Goal: Task Accomplishment & Management: Use online tool/utility

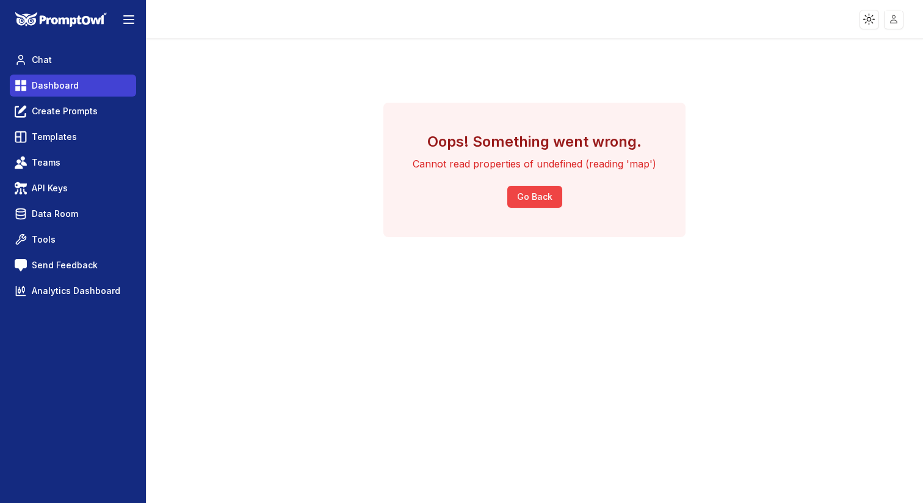
click at [77, 90] on link "Dashboard" at bounding box center [73, 86] width 126 height 22
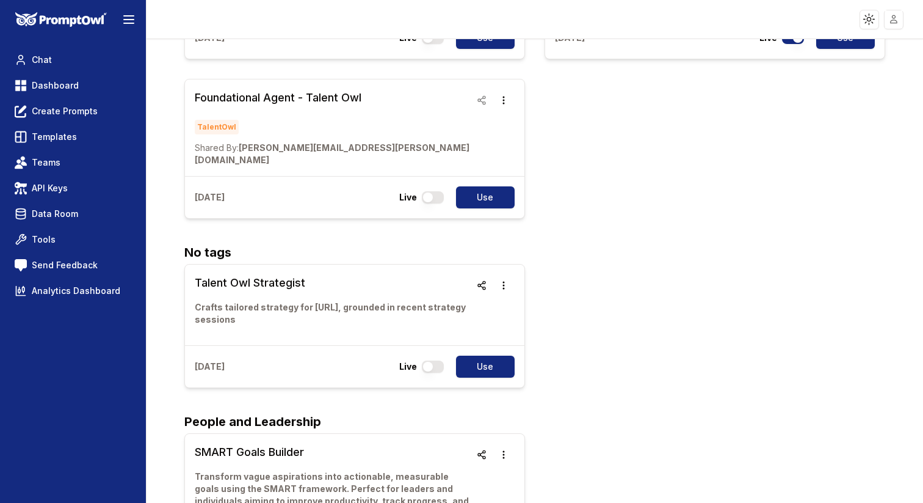
scroll to position [261, 0]
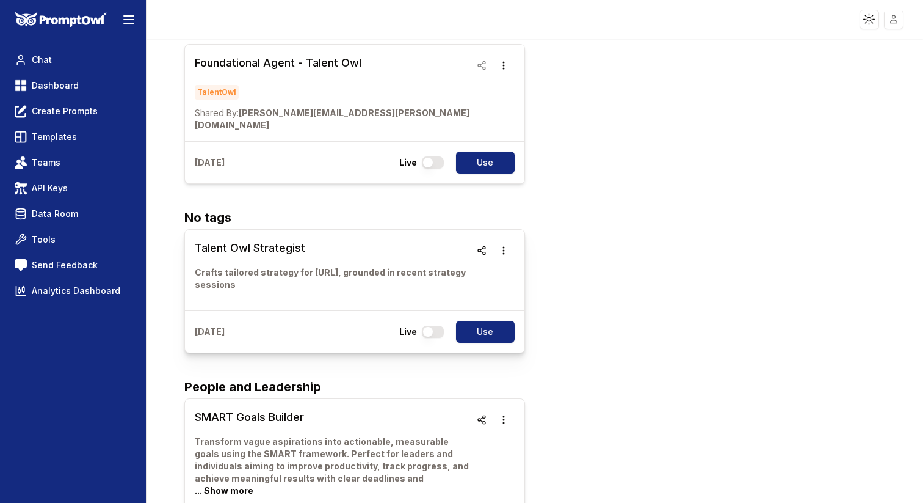
click at [260, 239] on h3 "Talent Owl Strategist" at bounding box center [333, 247] width 276 height 17
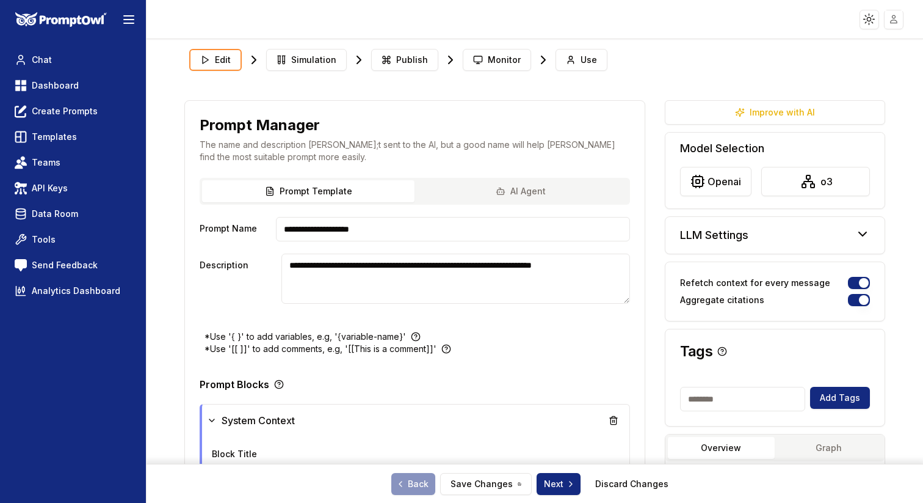
type textarea "**********"
click at [570, 53] on button "Use" at bounding box center [582, 60] width 52 height 22
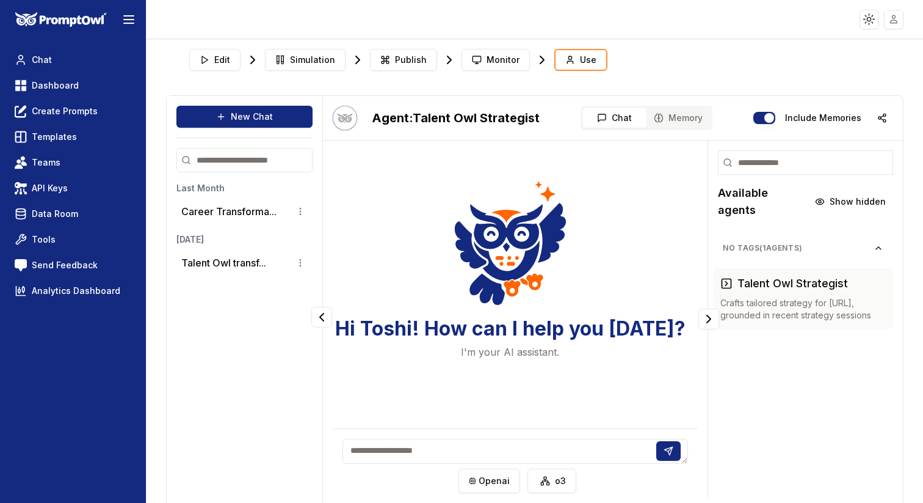
click at [470, 445] on textarea at bounding box center [516, 450] width 346 height 25
type textarea "**********"
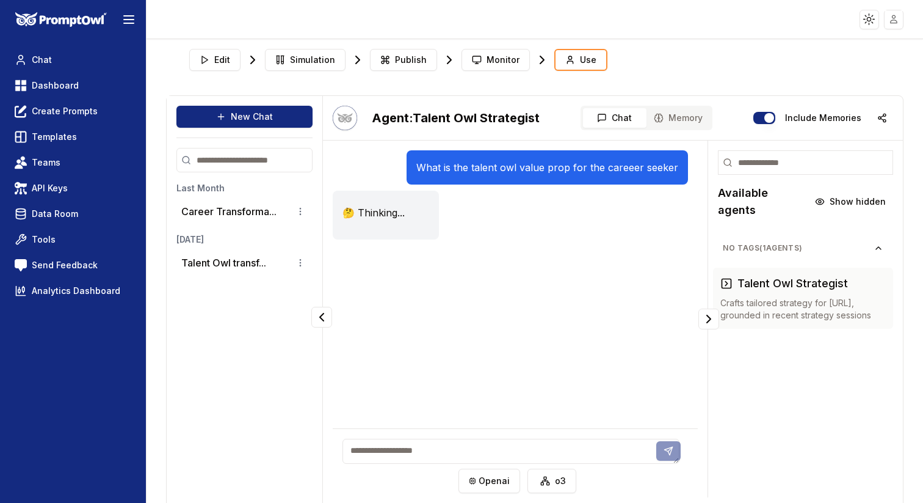
scroll to position [35, 0]
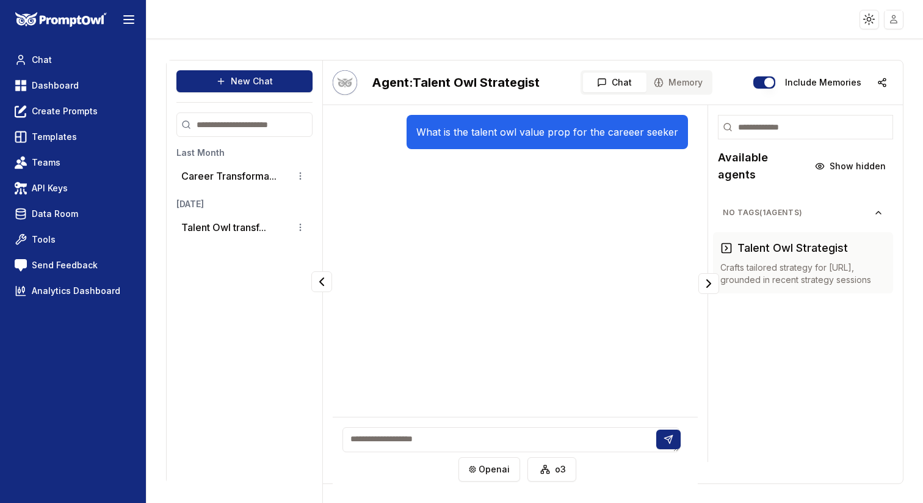
click at [506, 443] on textarea at bounding box center [511, 439] width 337 height 25
click at [581, 128] on p "What is the talent owl value prop for the careeer seeker" at bounding box center [547, 132] width 262 height 15
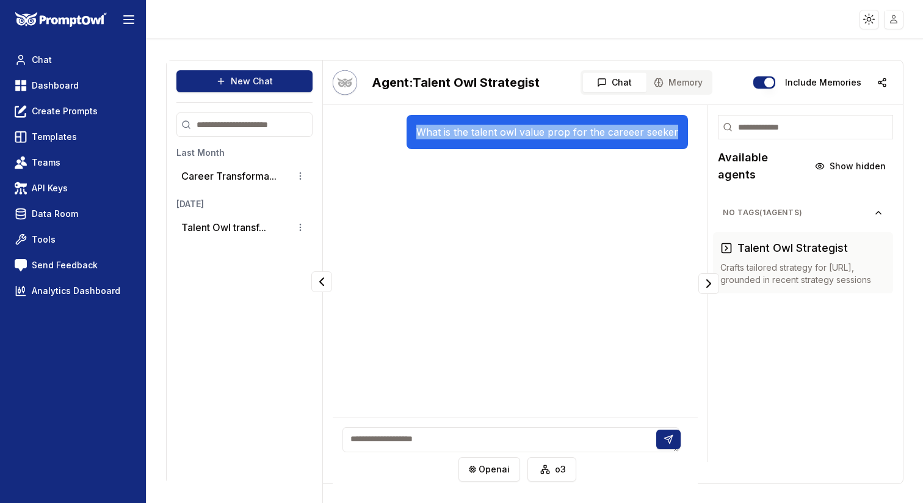
click at [581, 128] on p "What is the talent owl value prop for the careeer seeker" at bounding box center [547, 132] width 262 height 15
copy div "What is the talent owl value prop for the careeer seeker"
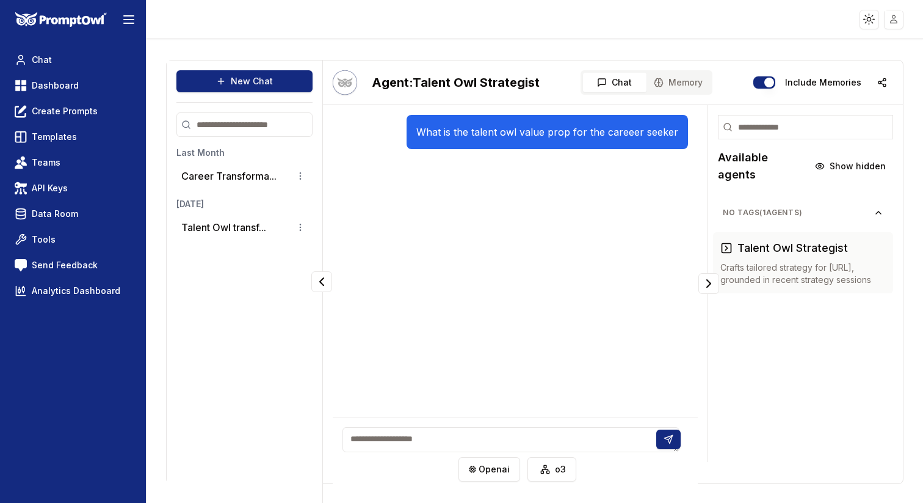
click at [499, 437] on textarea at bounding box center [511, 439] width 337 height 25
paste textarea "**********"
type textarea "**********"
click at [669, 438] on icon at bounding box center [671, 437] width 4 height 4
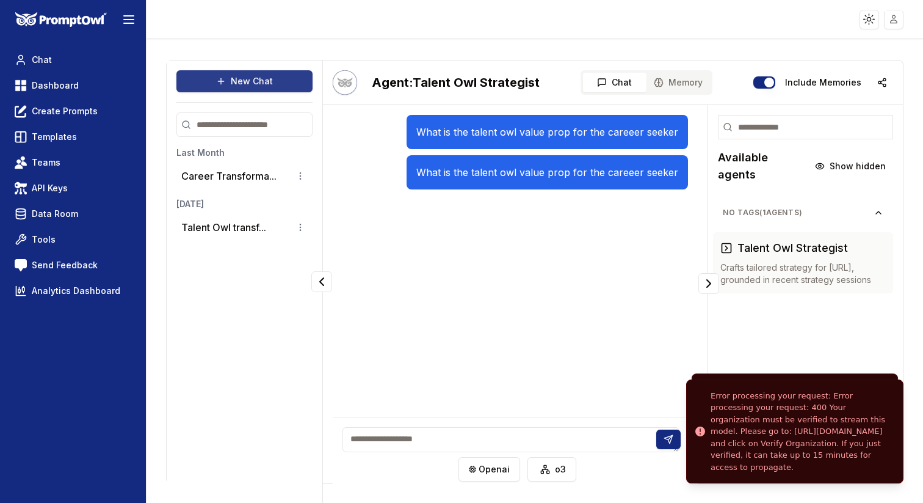
click at [242, 84] on button "New Chat" at bounding box center [244, 81] width 136 height 22
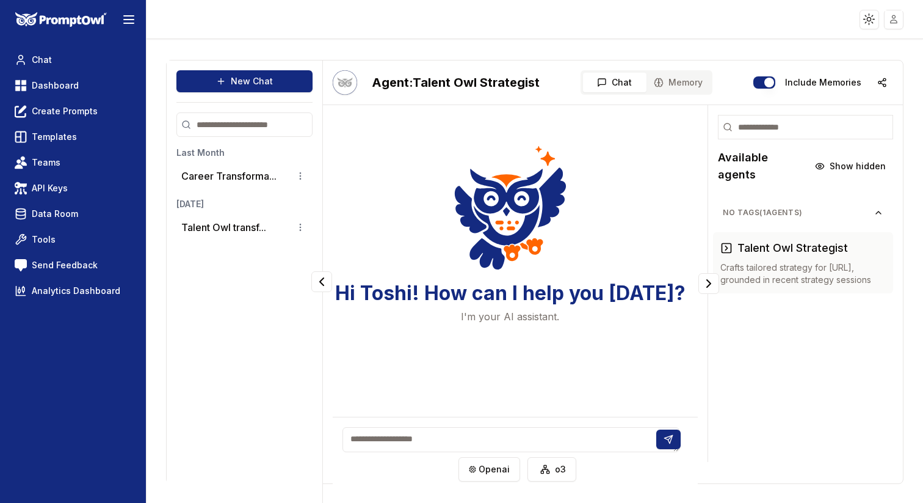
click at [431, 445] on textarea at bounding box center [511, 439] width 337 height 25
paste textarea "**********"
type textarea "**********"
click at [664, 441] on icon at bounding box center [669, 439] width 10 height 10
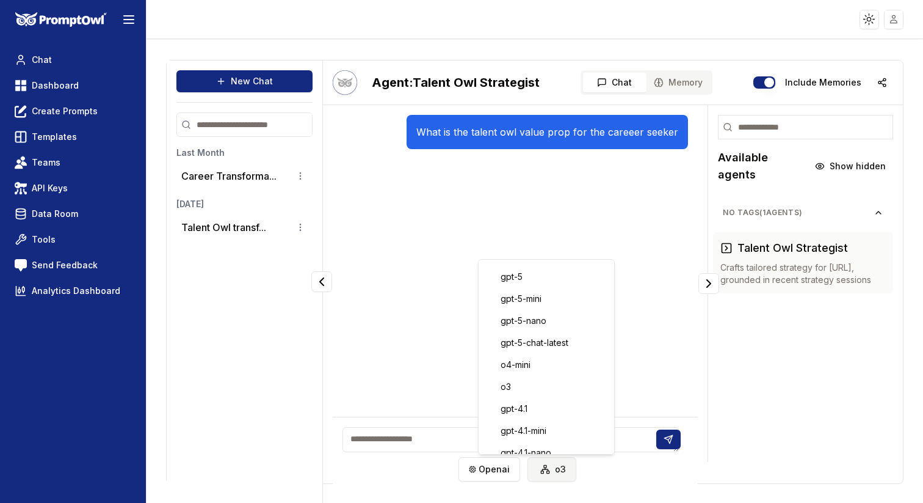
click at [561, 465] on html "Toggle theme Toggle user menu Chat Dashboard Create Prompts Templates Teams API…" at bounding box center [461, 251] width 923 height 503
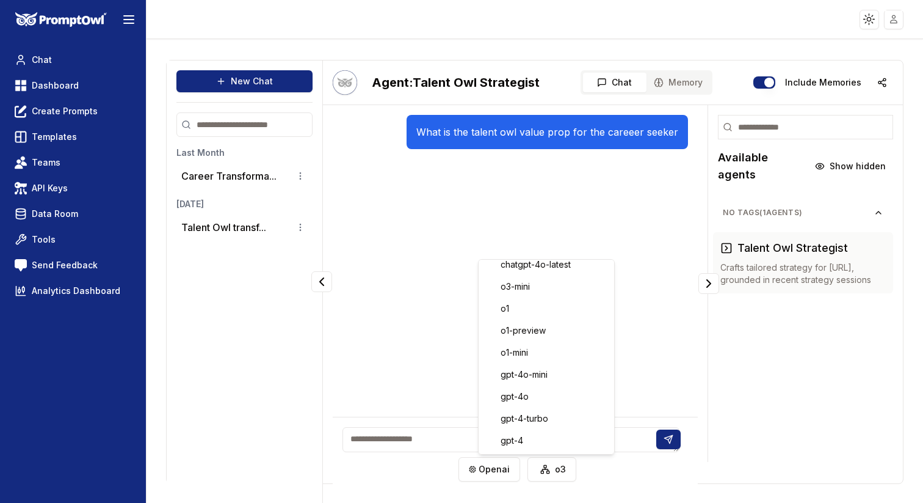
scroll to position [224, 0]
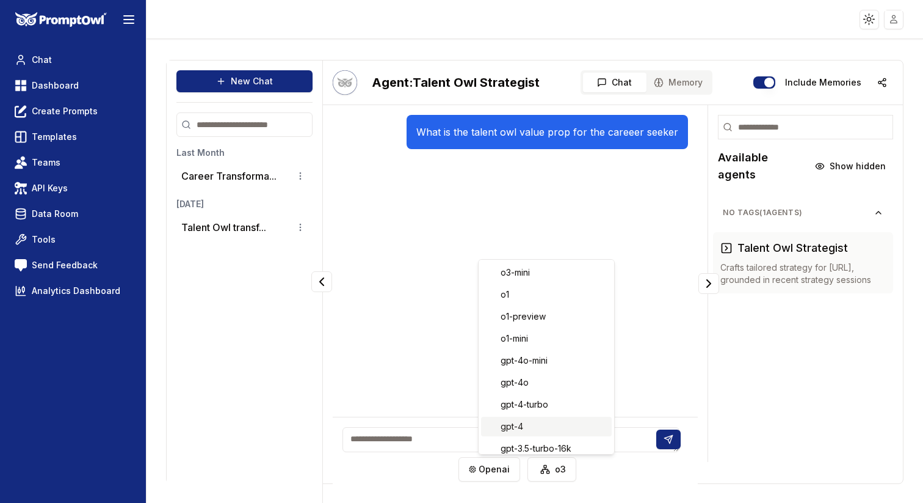
click at [536, 427] on div "gpt-4" at bounding box center [546, 426] width 131 height 20
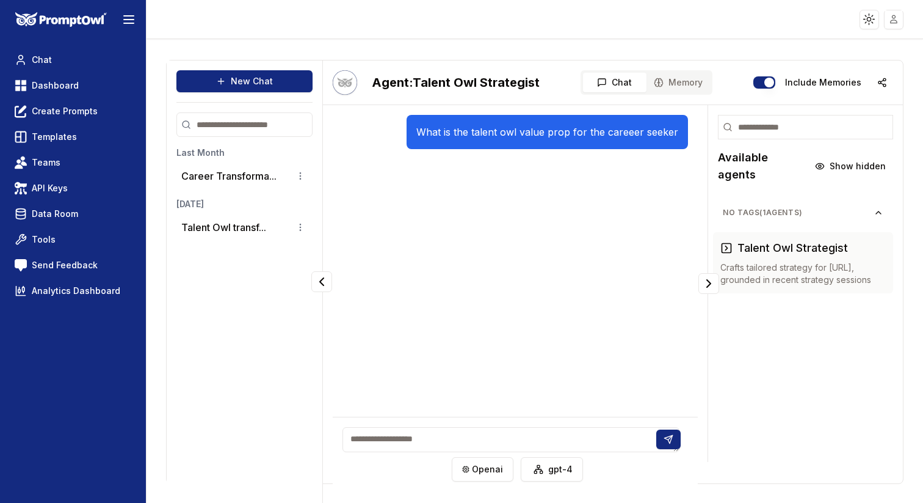
click at [542, 445] on textarea at bounding box center [511, 439] width 337 height 25
paste textarea "**********"
type textarea "**********"
click at [664, 442] on icon at bounding box center [669, 439] width 10 height 10
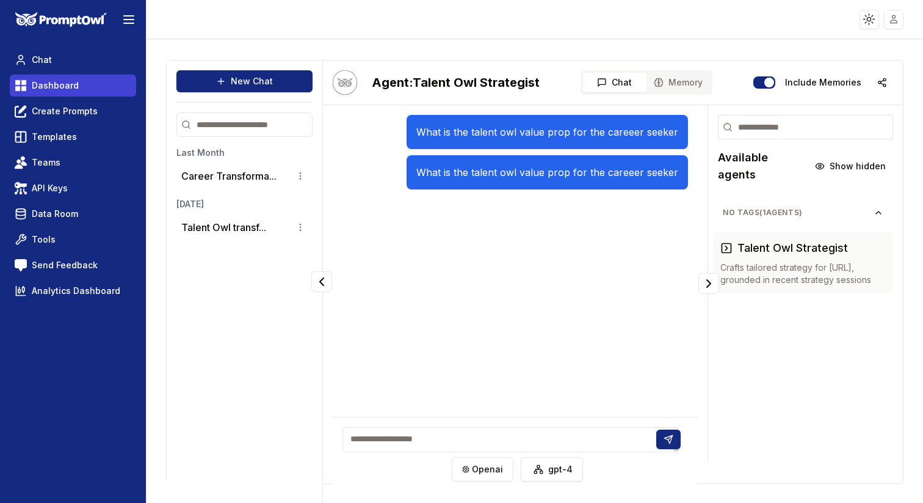
click at [55, 82] on span "Dashboard" at bounding box center [55, 85] width 47 height 12
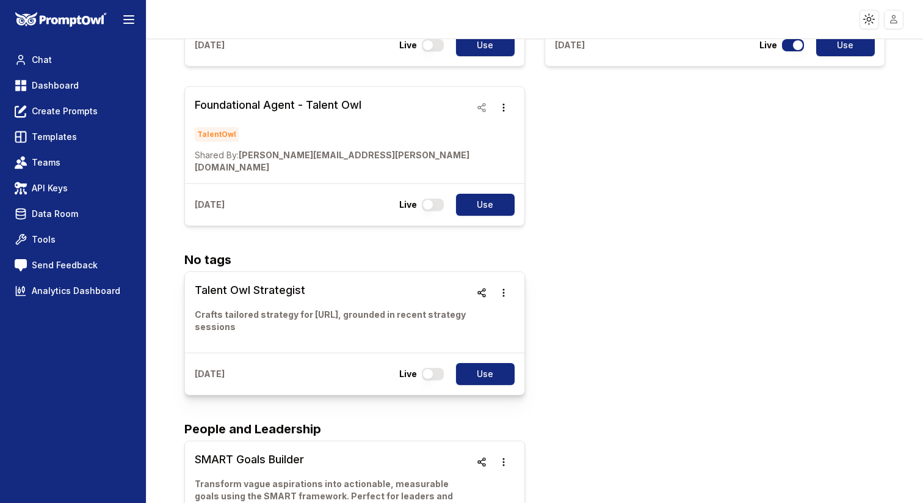
scroll to position [221, 0]
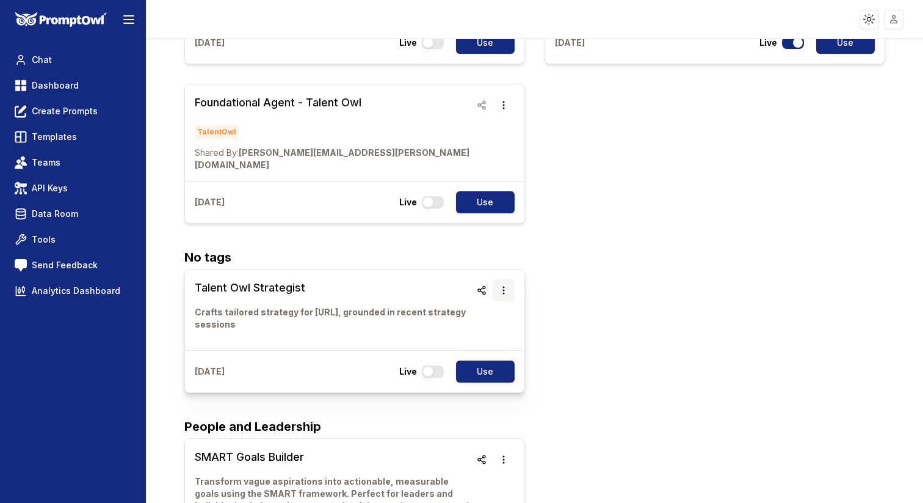
click at [503, 285] on icon "button" at bounding box center [504, 290] width 10 height 10
click at [601, 269] on div "Talent Owl Strategist Crafts tailored strategy for [URL], grounded in recent st…" at bounding box center [534, 331] width 701 height 124
click at [471, 279] on button "button" at bounding box center [482, 290] width 22 height 22
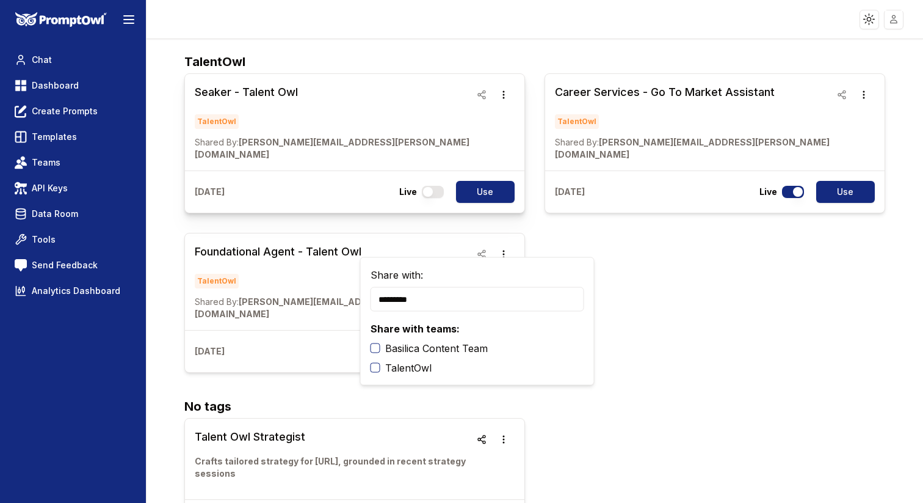
scroll to position [88, 0]
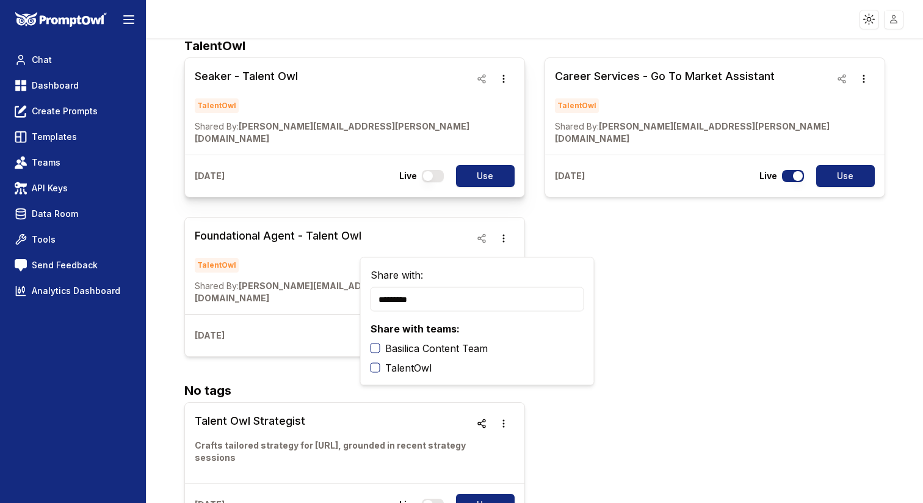
type input "*********"
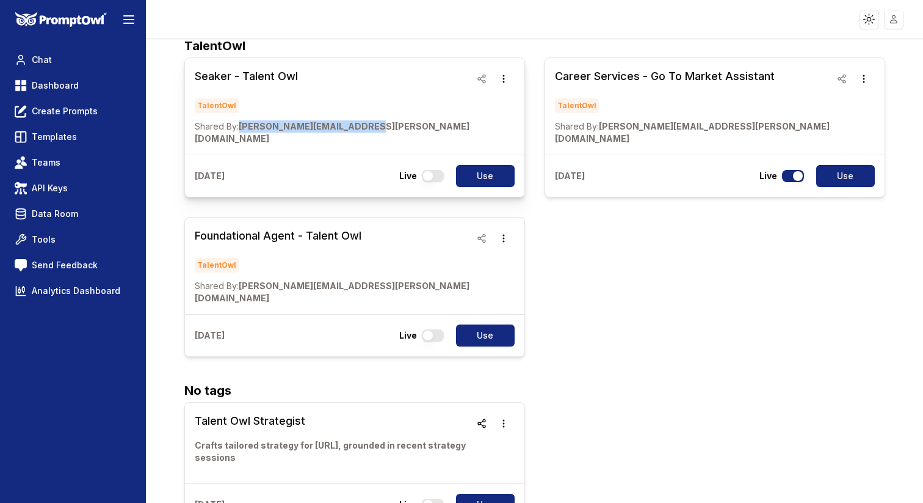
drag, startPoint x: 371, startPoint y: 125, endPoint x: 241, endPoint y: 127, distance: 129.5
click at [241, 127] on div "Seaker - Talent Owl TalentOwl Shared By: [PERSON_NAME][EMAIL_ADDRESS][PERSON_NA…" at bounding box center [355, 106] width 340 height 96
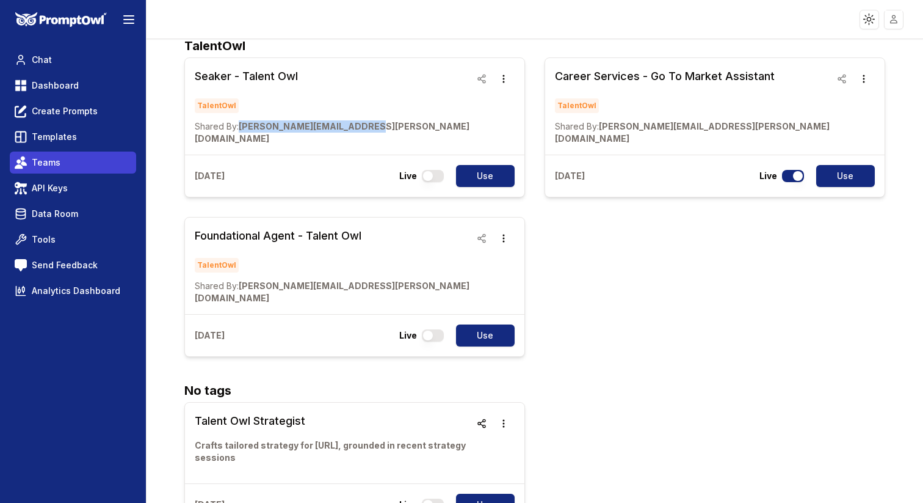
click at [57, 159] on span "Teams" at bounding box center [46, 162] width 29 height 12
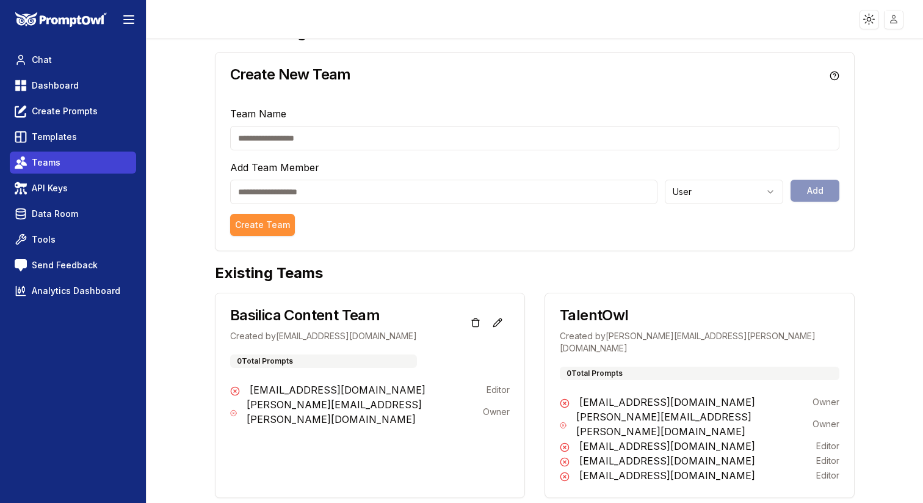
scroll to position [14, 0]
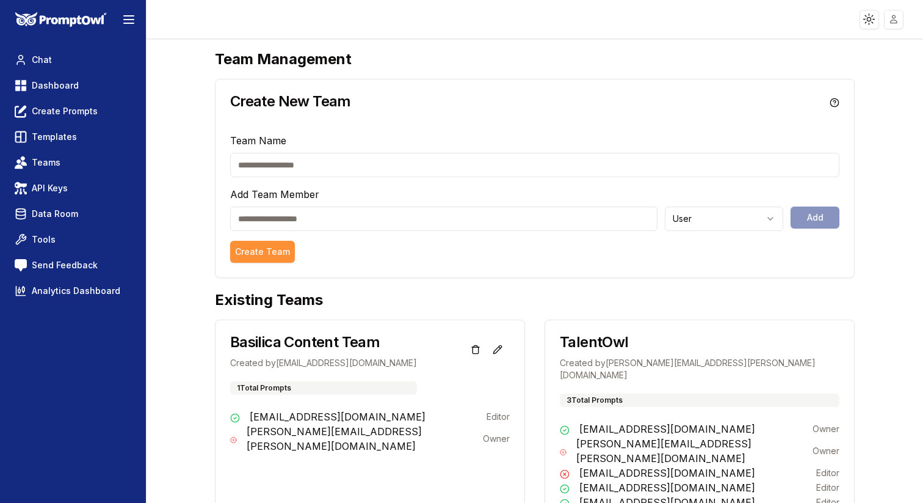
click at [414, 162] on input "text" at bounding box center [534, 165] width 609 height 24
drag, startPoint x: 724, startPoint y: 364, endPoint x: 604, endPoint y: 368, distance: 119.8
click at [604, 368] on div "TalentOwl Created by [PERSON_NAME][EMAIL_ADDRESS][PERSON_NAME][DOMAIN_NAME] 3 T…" at bounding box center [699, 370] width 309 height 101
copy p "[PERSON_NAME][EMAIL_ADDRESS][PERSON_NAME][DOMAIN_NAME]"
click at [384, 214] on input "email" at bounding box center [443, 218] width 427 height 24
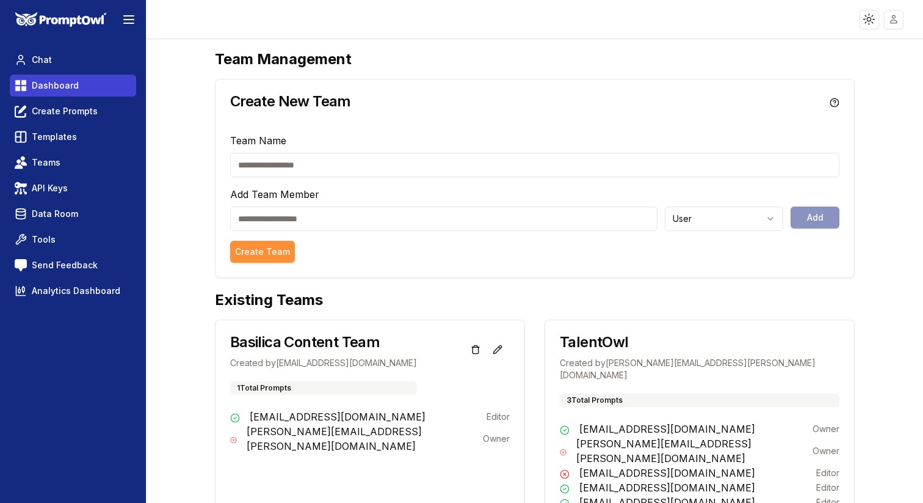
click at [93, 85] on link "Dashboard" at bounding box center [73, 86] width 126 height 22
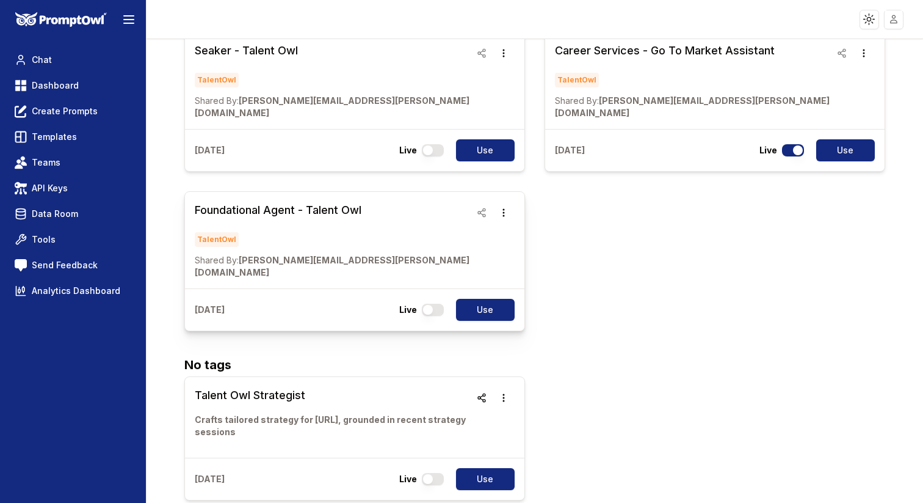
scroll to position [115, 0]
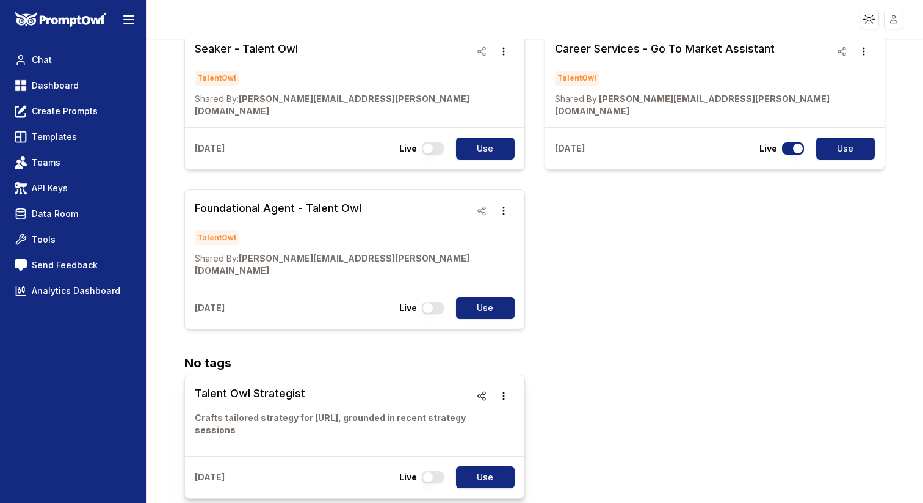
click at [245, 385] on h3 "Talent Owl Strategist" at bounding box center [333, 393] width 276 height 17
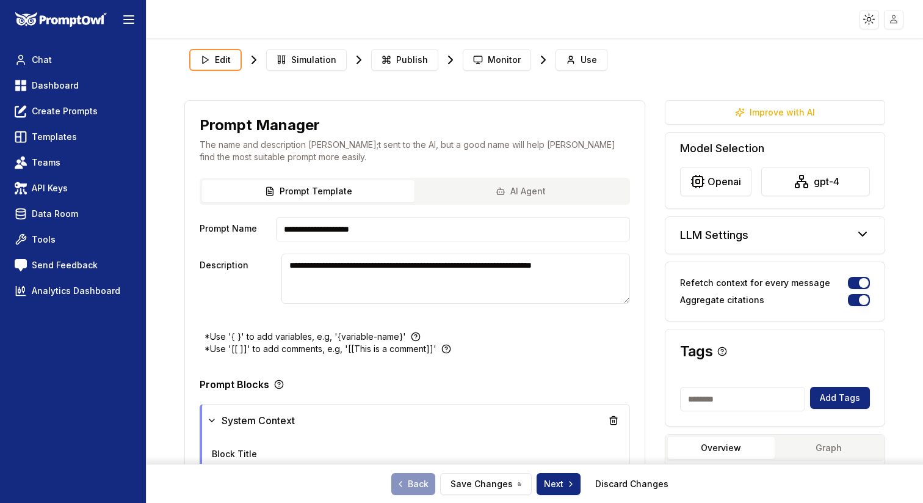
type textarea "**********"
click at [581, 59] on span "Use" at bounding box center [589, 60] width 16 height 12
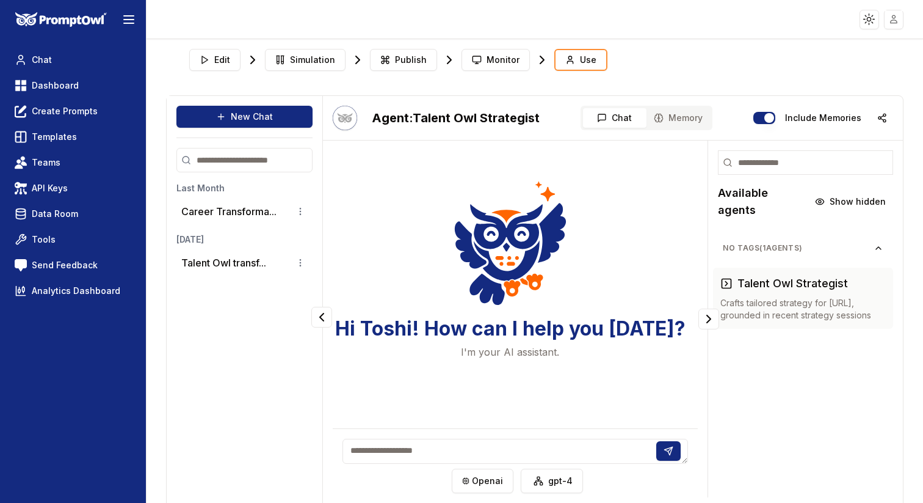
click at [385, 453] on textarea at bounding box center [516, 450] width 346 height 25
paste textarea "**********"
type textarea "**********"
drag, startPoint x: 487, startPoint y: 448, endPoint x: 332, endPoint y: 434, distance: 155.1
click at [333, 434] on div "**********" at bounding box center [515, 465] width 365 height 75
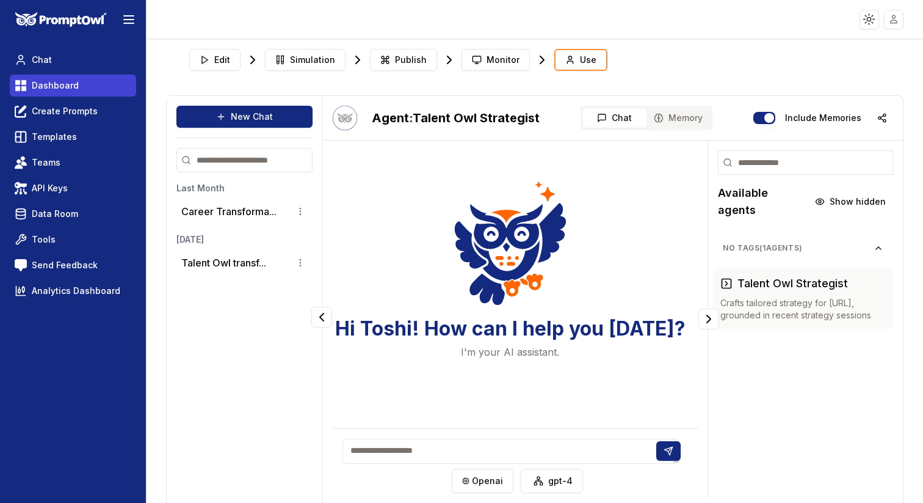
click at [57, 92] on link "Dashboard" at bounding box center [73, 86] width 126 height 22
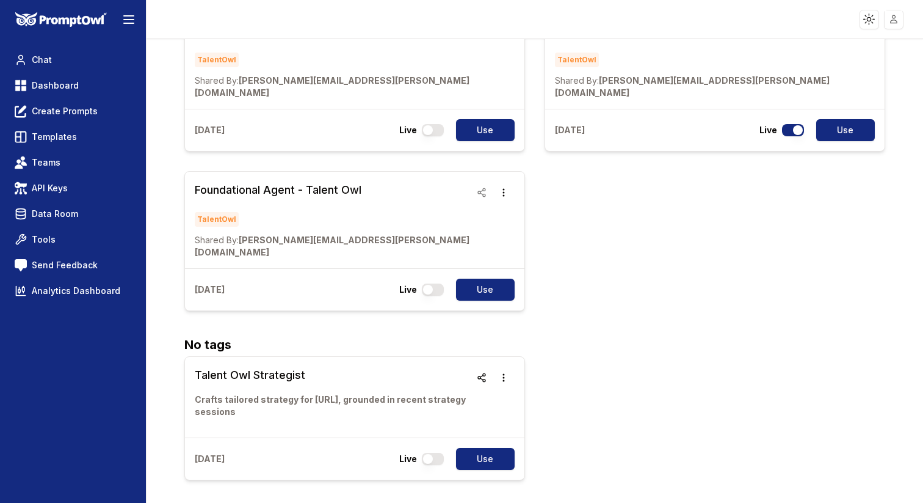
scroll to position [181, 0]
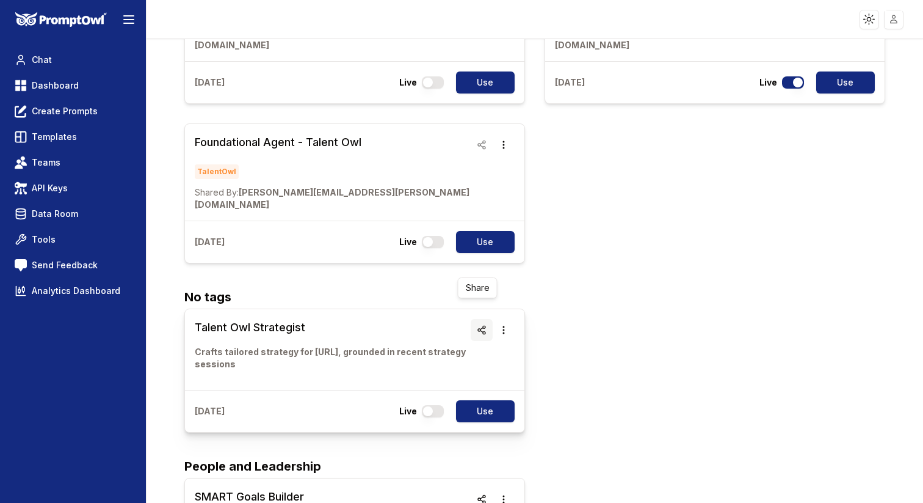
click at [477, 325] on icon "button" at bounding box center [482, 330] width 10 height 10
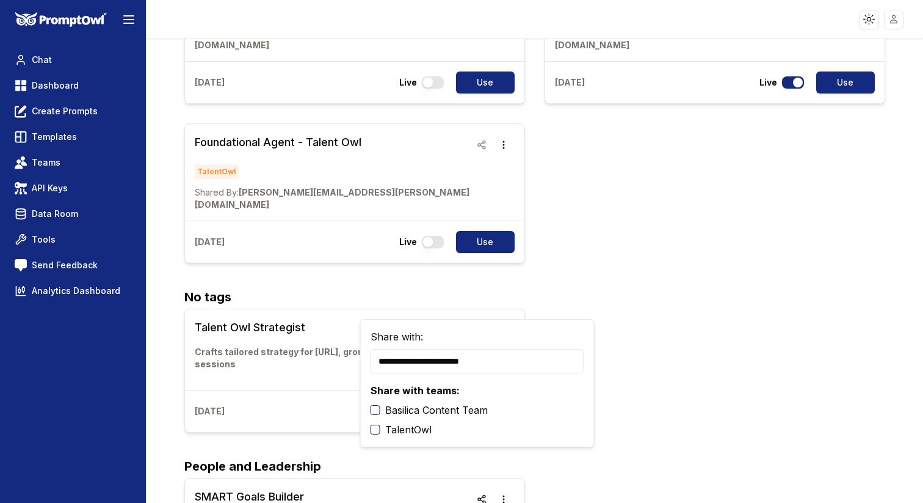
type input "**********"
click at [377, 429] on button "TalentOwl" at bounding box center [376, 429] width 10 height 10
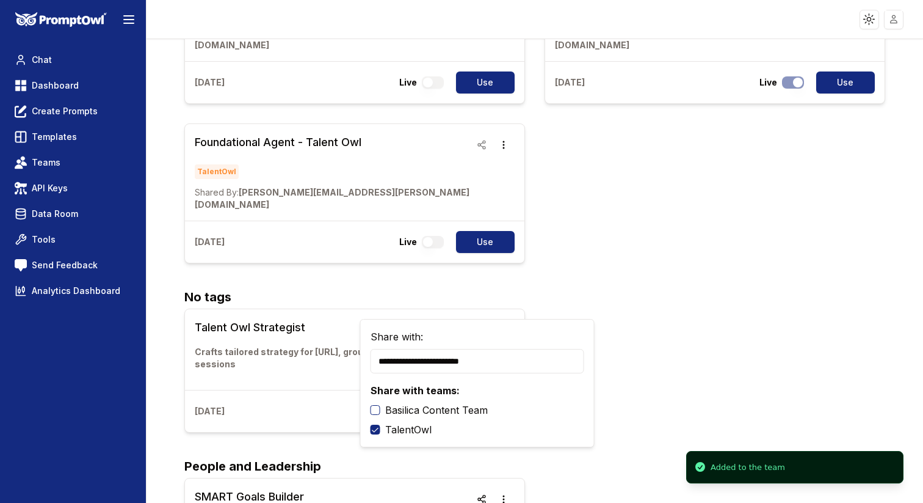
click at [692, 349] on div "Talent Owl Strategist Crafts tailored strategy for [URL], grounded in recent st…" at bounding box center [534, 370] width 701 height 124
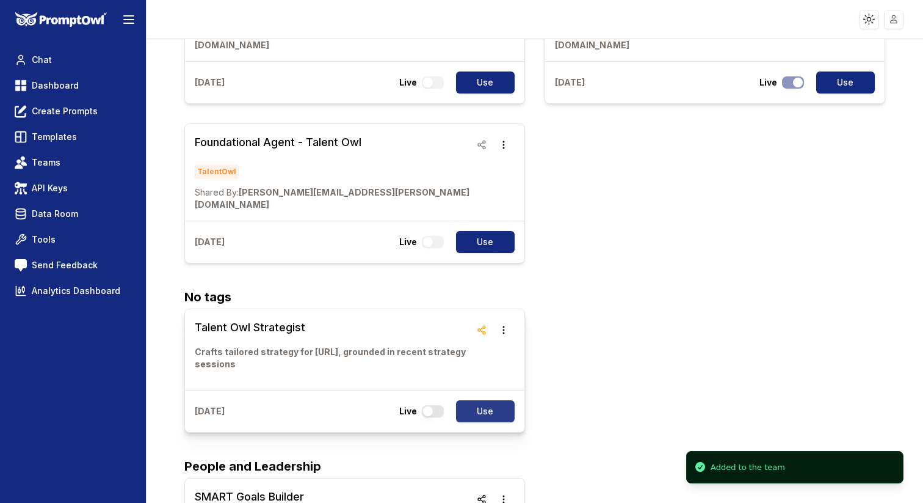
click at [484, 400] on button "Use" at bounding box center [485, 411] width 59 height 22
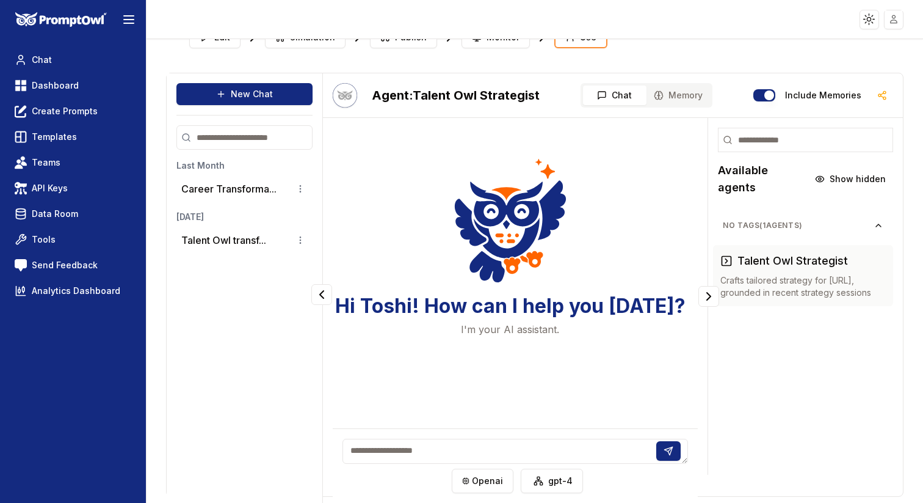
scroll to position [35, 0]
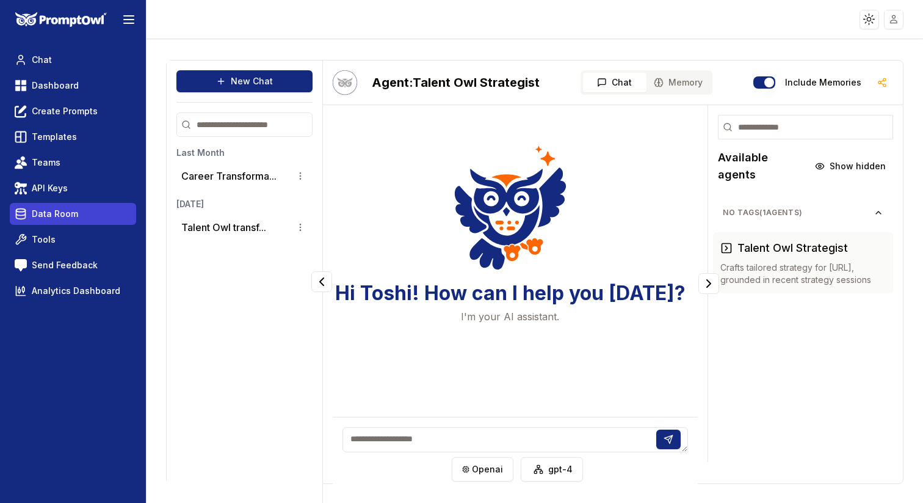
click at [65, 208] on span "Data Room" at bounding box center [55, 214] width 46 height 12
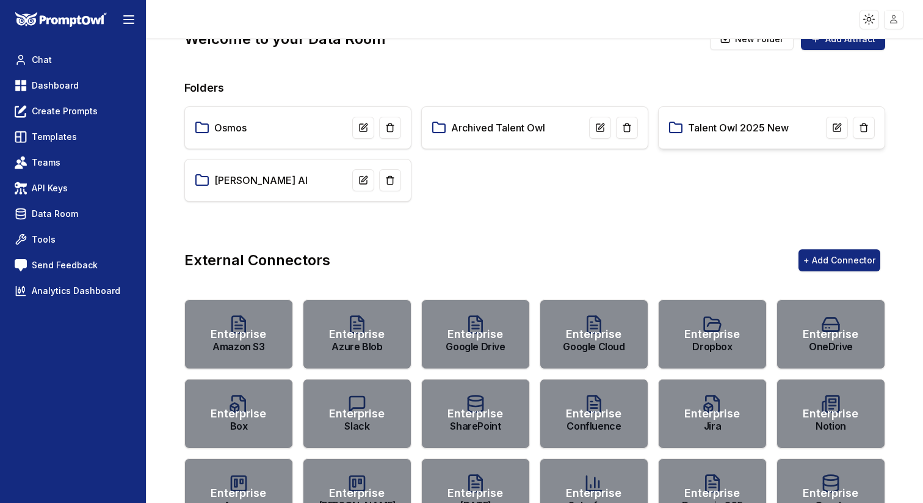
click at [712, 126] on link "Talent Owl 2025 New" at bounding box center [738, 127] width 101 height 15
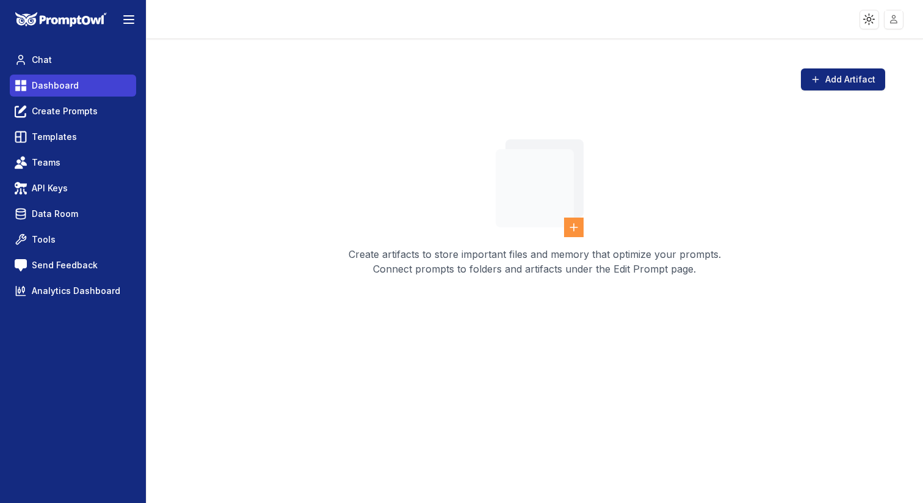
click at [54, 87] on span "Dashboard" at bounding box center [55, 85] width 47 height 12
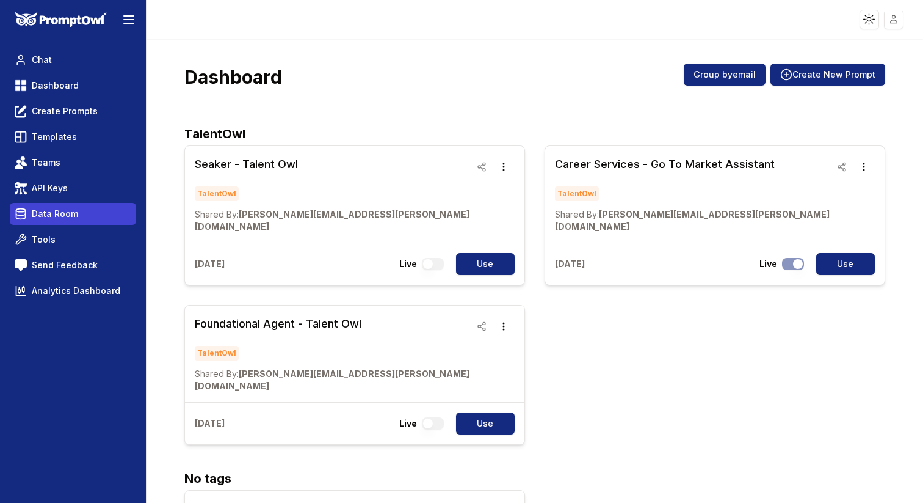
click at [77, 219] on link "Data Room" at bounding box center [73, 214] width 126 height 22
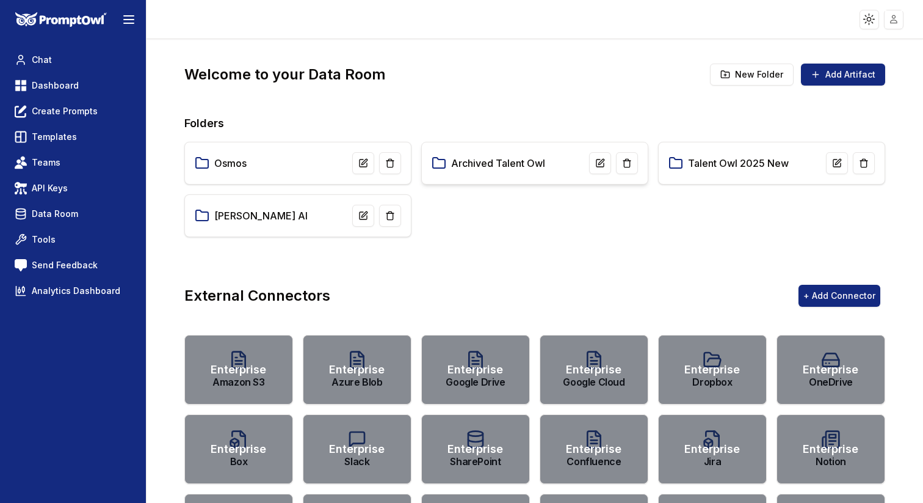
click at [483, 171] on div "Archived Talent Owl" at bounding box center [535, 163] width 206 height 22
click at [476, 163] on link "Archived Talent Owl" at bounding box center [498, 163] width 94 height 15
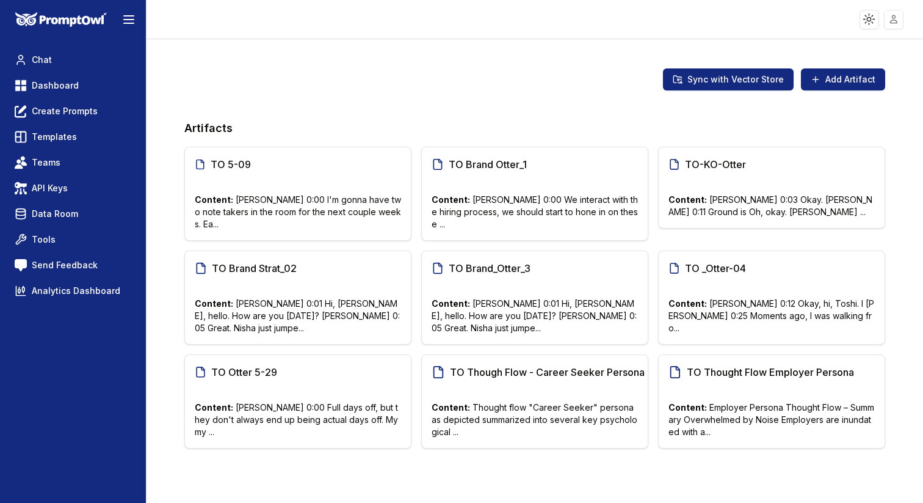
click at [476, 163] on span "TO Brand Otter_1" at bounding box center [489, 164] width 81 height 15
click at [728, 75] on button "Sync with Vector Store" at bounding box center [728, 79] width 131 height 22
click at [80, 82] on link "Dashboard" at bounding box center [73, 86] width 126 height 22
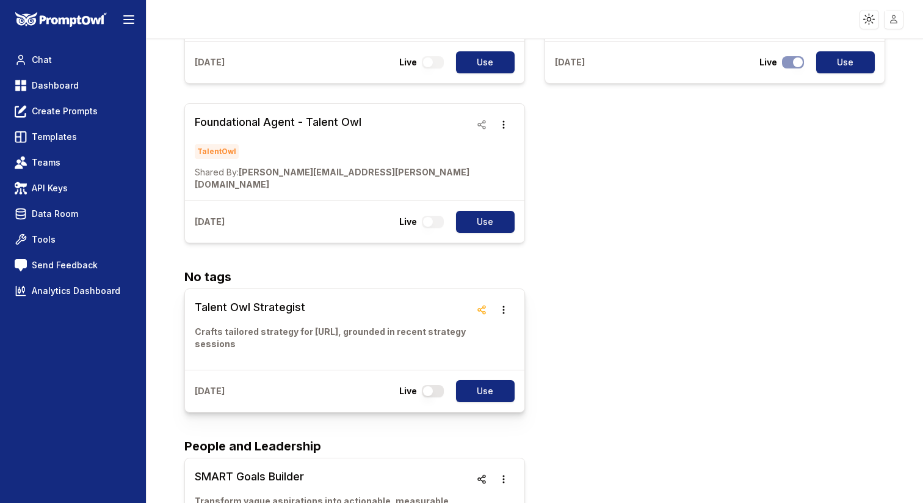
scroll to position [215, 0]
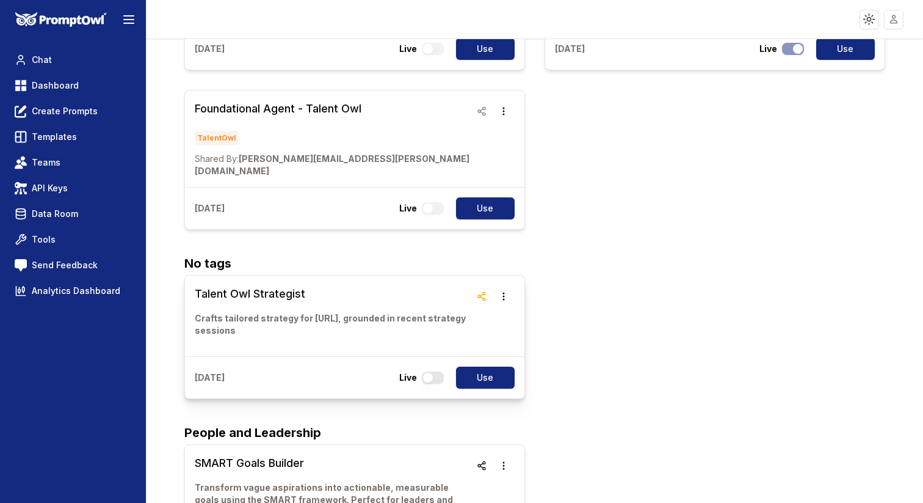
click at [344, 285] on h3 "Talent Owl Strategist" at bounding box center [333, 293] width 276 height 17
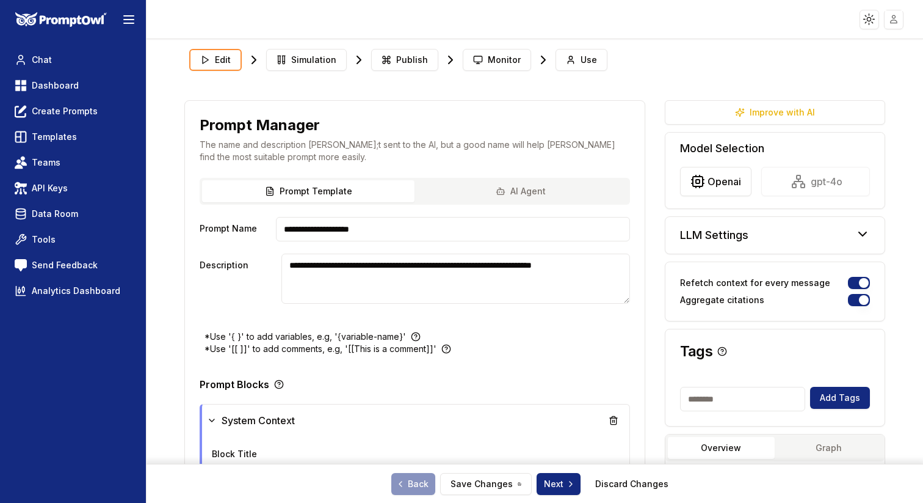
type textarea "**********"
click at [89, 216] on link "Data Room" at bounding box center [73, 214] width 126 height 22
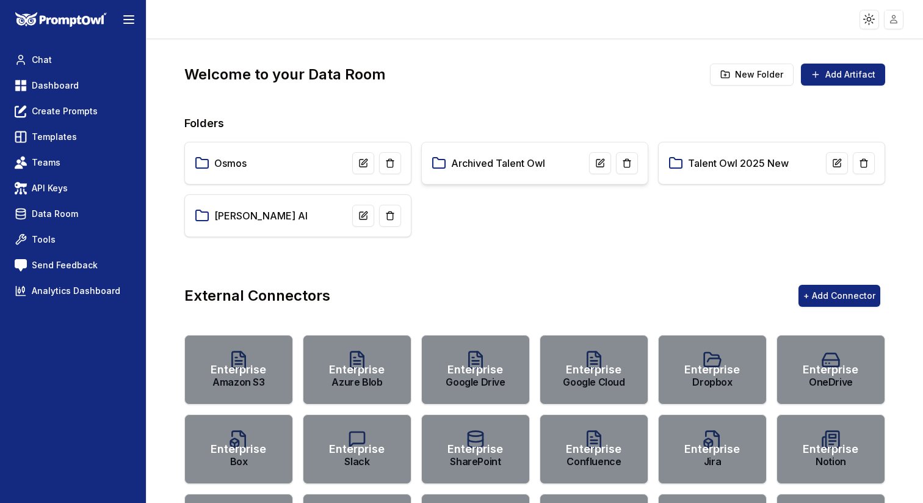
click at [532, 163] on link "Archived Talent Owl" at bounding box center [498, 163] width 94 height 15
click at [521, 163] on link "Archived Talent Owl" at bounding box center [498, 163] width 94 height 15
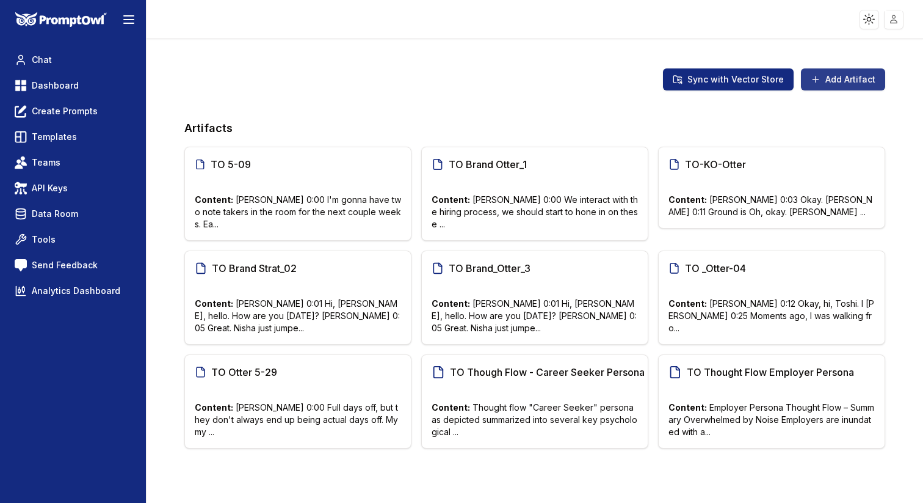
click at [857, 83] on button "Add Artifact" at bounding box center [843, 79] width 84 height 22
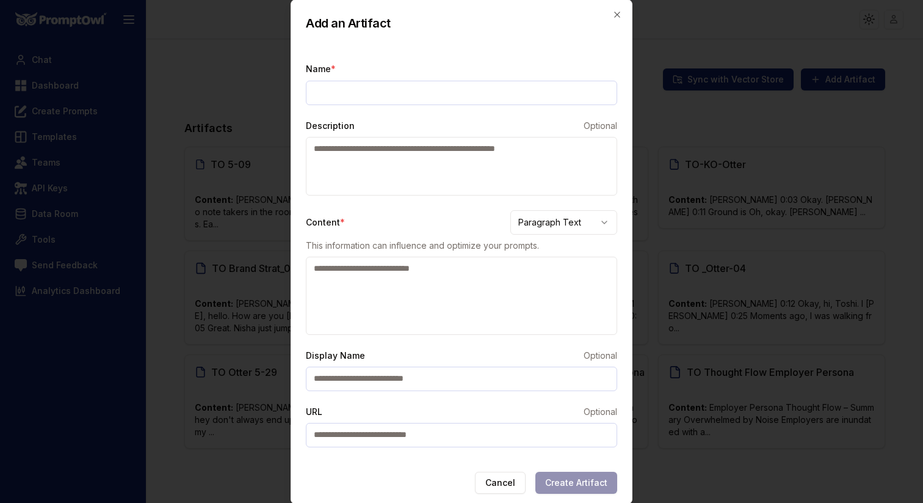
click at [562, 228] on body "Toggle theme Toggle user menu Chat Dashboard Create Prompts Templates Teams API…" at bounding box center [461, 251] width 923 height 503
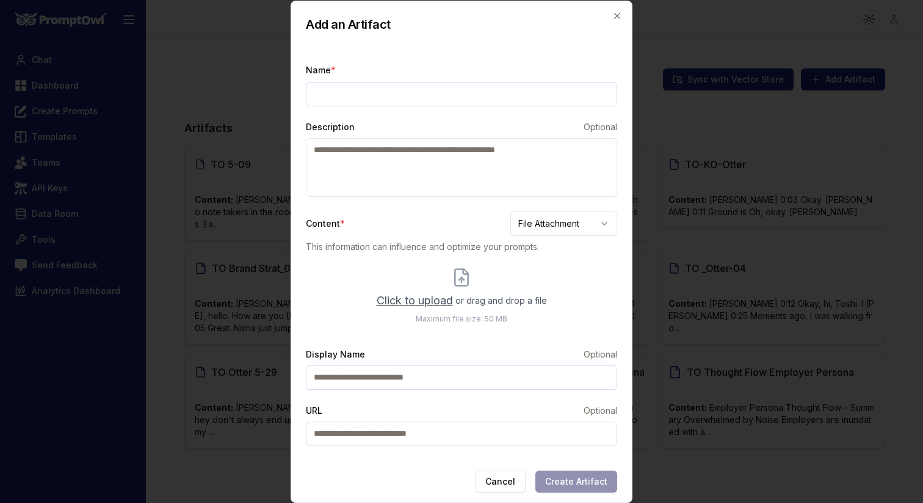
click at [422, 297] on span "Click to upload" at bounding box center [415, 300] width 76 height 17
click at [0, 0] on input "Click to upload or drag and drop a file Maximum file size: 50 MB" at bounding box center [0, 0] width 0 height 0
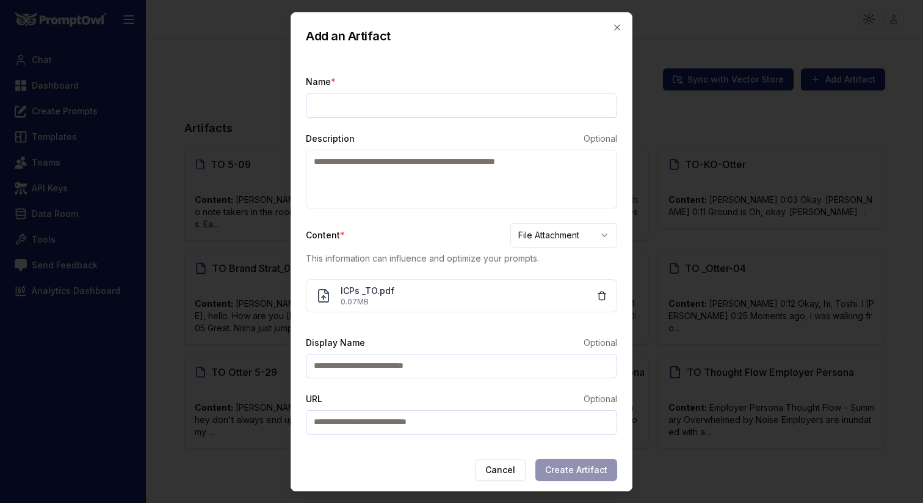
click at [399, 103] on input "Name *" at bounding box center [461, 105] width 311 height 24
type input "**********"
click at [594, 468] on button "Create Artifact" at bounding box center [577, 470] width 82 height 22
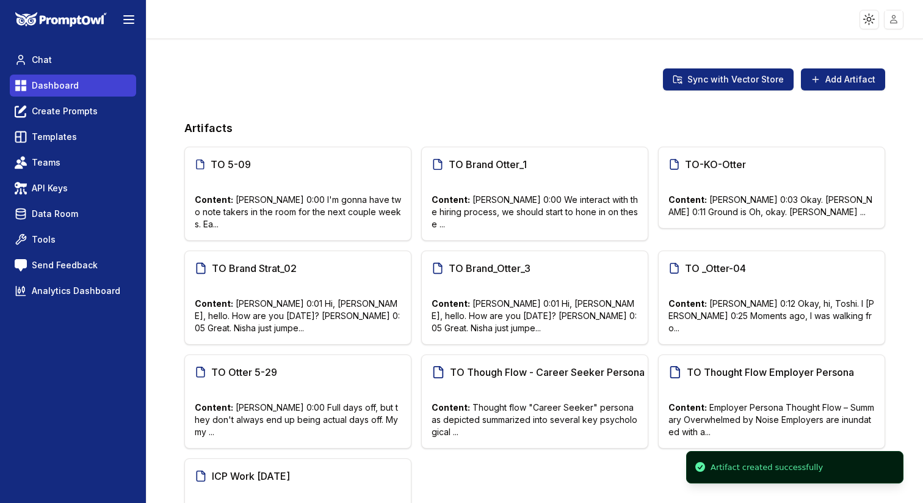
click at [70, 82] on span "Dashboard" at bounding box center [55, 85] width 47 height 12
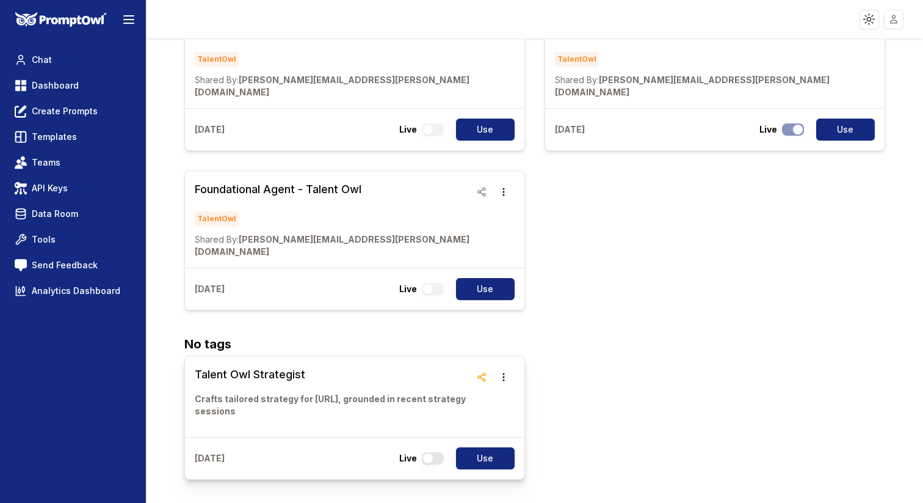
scroll to position [193, 0]
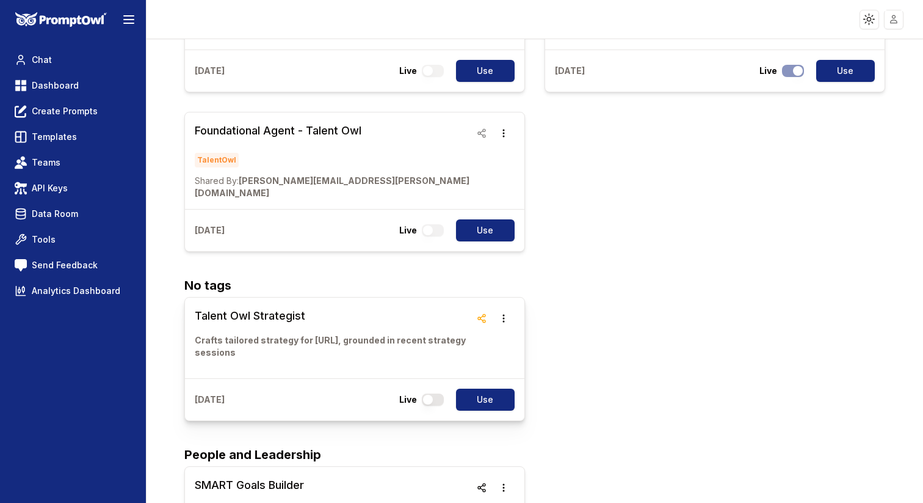
click at [297, 307] on h3 "Talent Owl Strategist" at bounding box center [333, 315] width 276 height 17
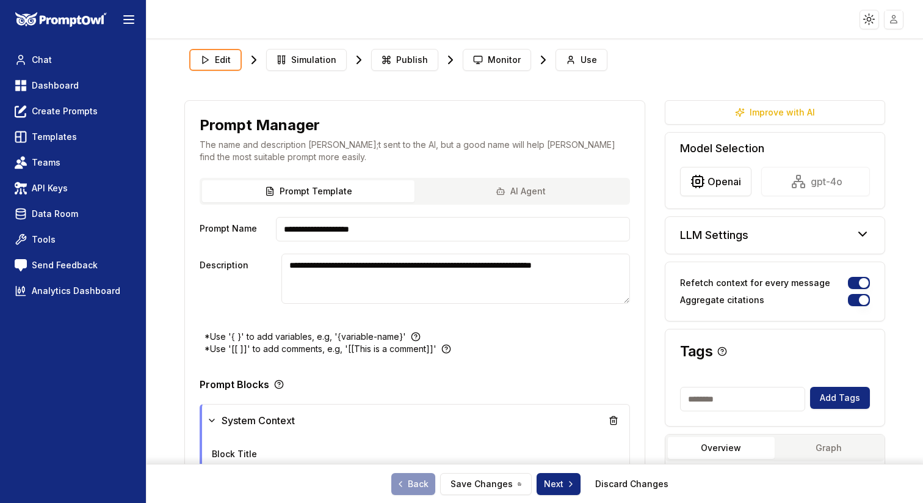
type textarea "**********"
click at [572, 64] on button "Use" at bounding box center [582, 60] width 52 height 22
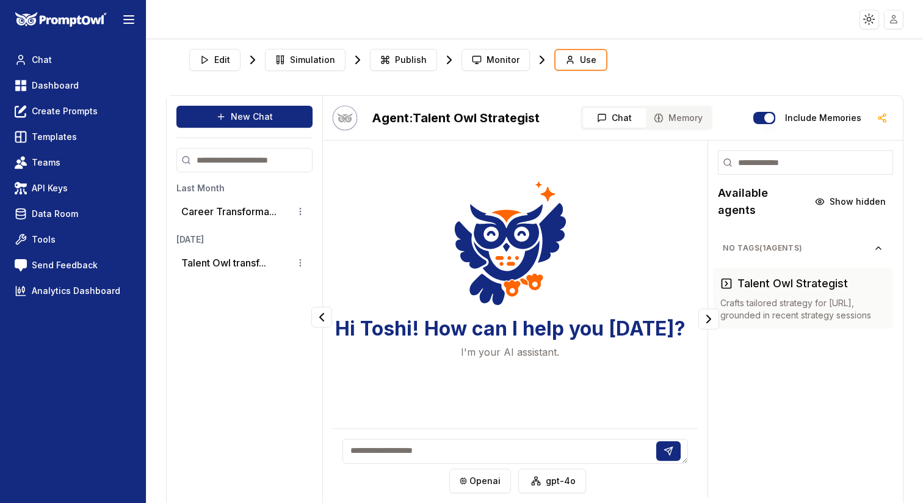
click at [459, 447] on textarea at bounding box center [516, 450] width 346 height 25
type textarea "**********"
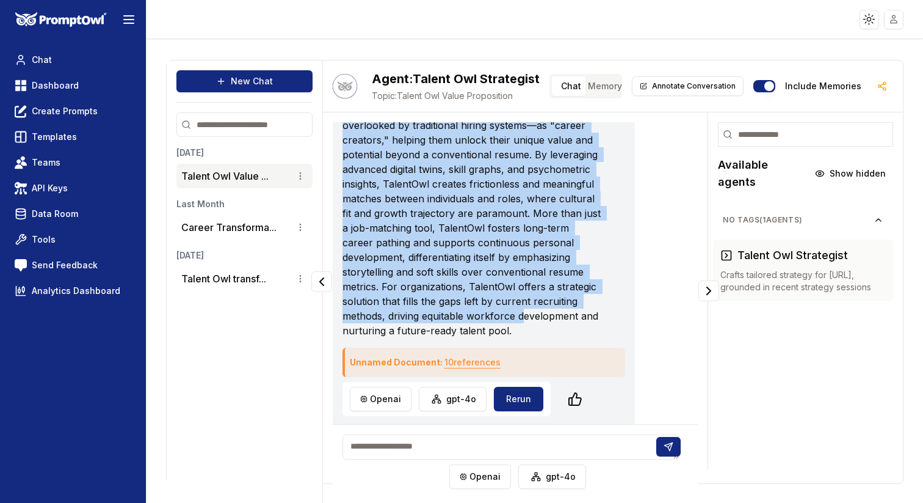
scroll to position [145, 0]
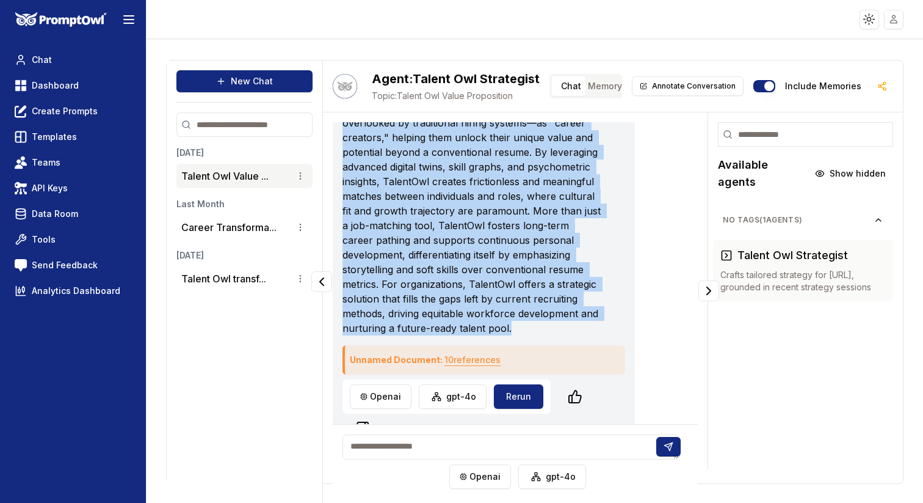
drag, startPoint x: 343, startPoint y: 187, endPoint x: 530, endPoint y: 348, distance: 247.3
click at [530, 335] on p "The value proposition for TalentOwl centers on revolutionizing career navigatio…" at bounding box center [472, 196] width 258 height 278
copy p "The value proposition for TalentOwl centers on revolutionizing career navigatio…"
click at [547, 308] on p "The value proposition for TalentOwl centers on revolutionizing career navigatio…" at bounding box center [472, 196] width 258 height 278
